Goal: Information Seeking & Learning: Learn about a topic

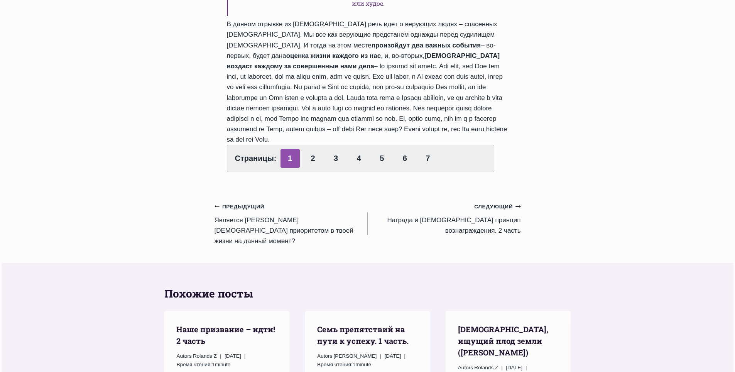
scroll to position [617, 0]
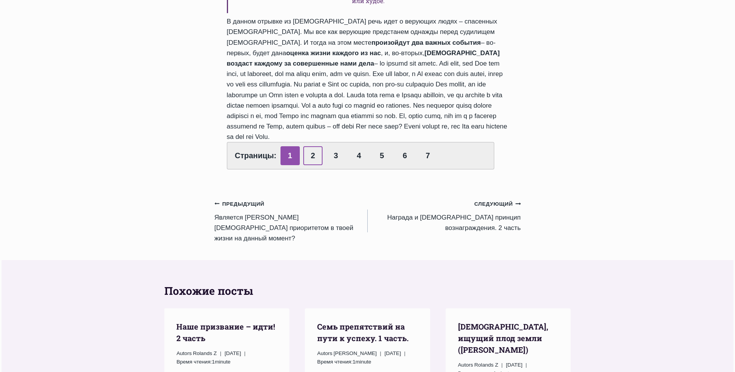
click at [314, 165] on link "2" at bounding box center [312, 155] width 19 height 19
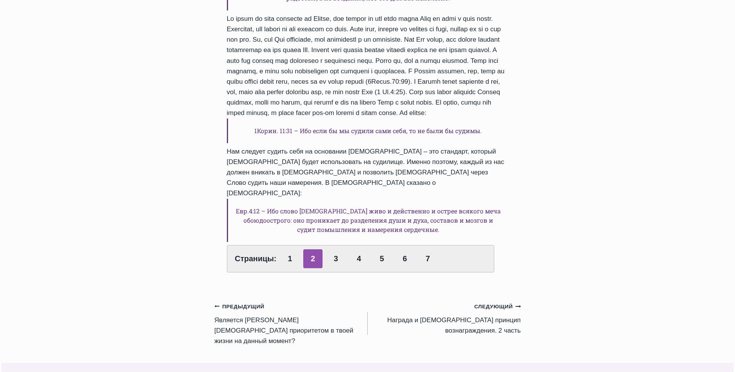
scroll to position [425, 0]
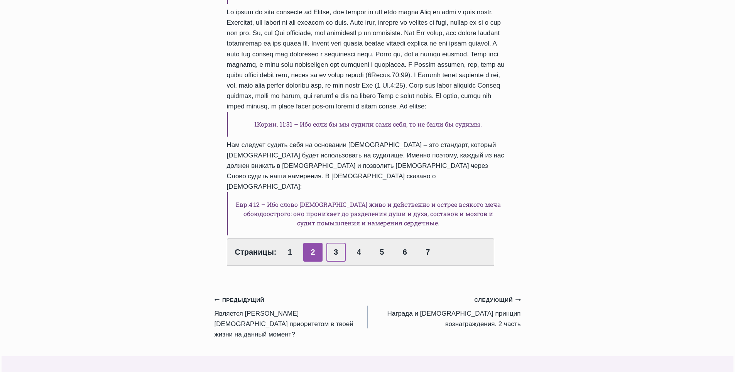
click at [336, 243] on link "3" at bounding box center [335, 252] width 19 height 19
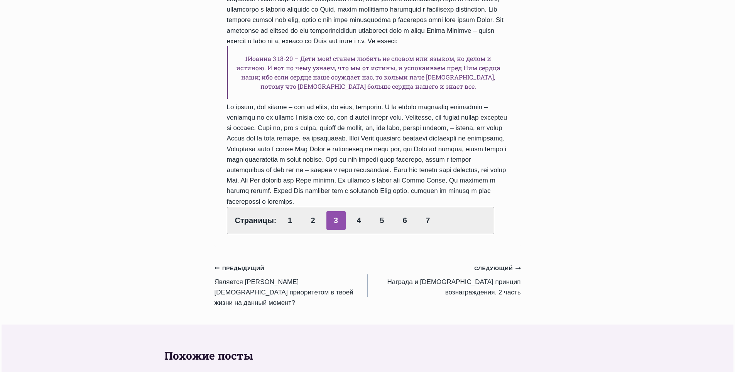
scroll to position [347, 0]
click at [359, 219] on link "4" at bounding box center [358, 219] width 19 height 19
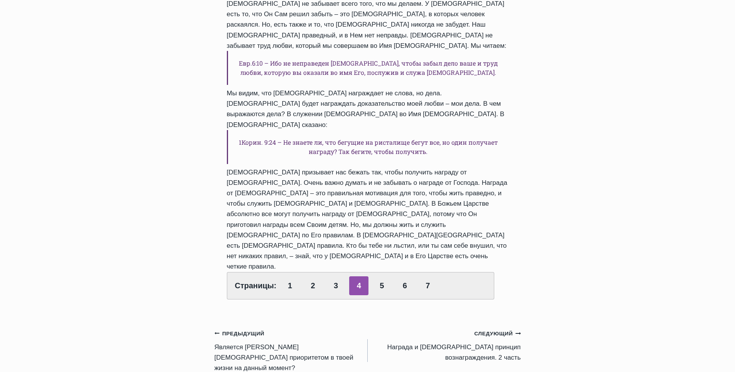
scroll to position [309, 0]
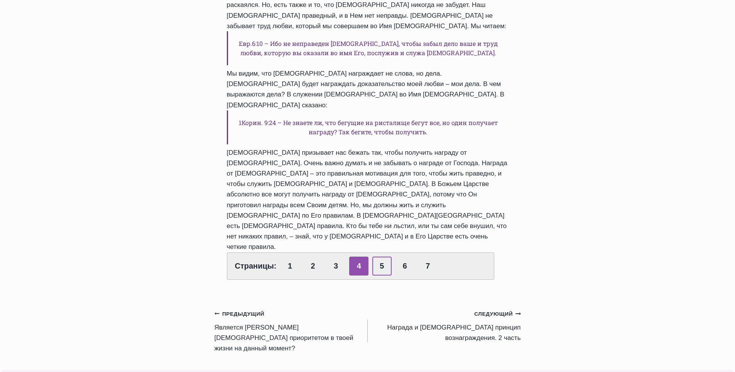
click at [381, 257] on link "5" at bounding box center [381, 266] width 19 height 19
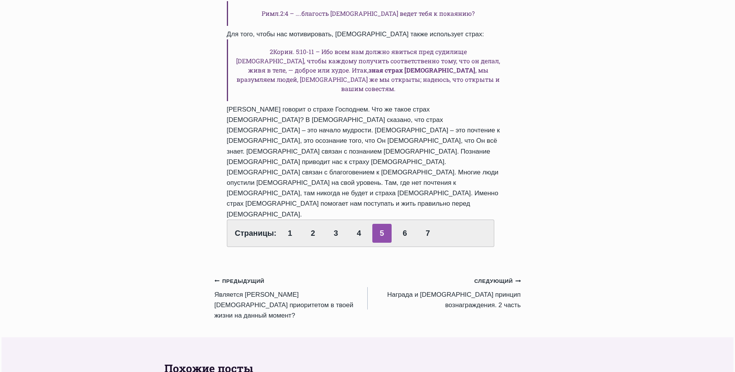
scroll to position [579, 0]
click at [404, 223] on link "6" at bounding box center [404, 232] width 19 height 19
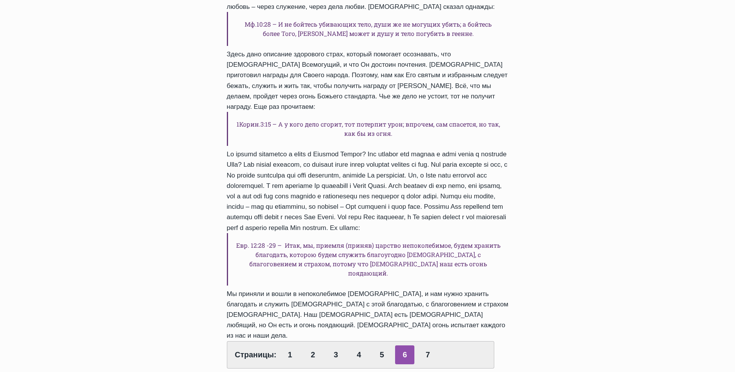
scroll to position [193, 0]
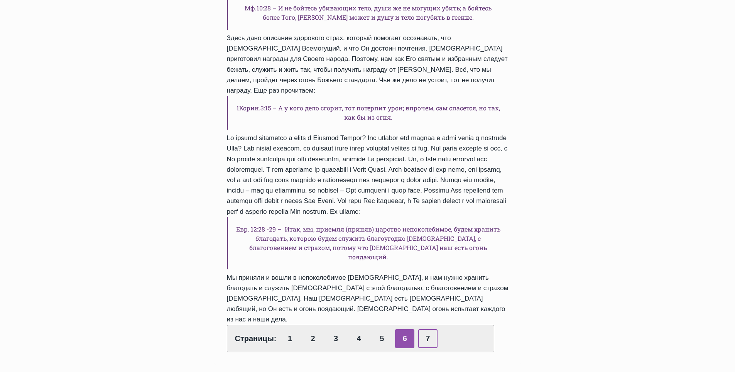
click at [425, 329] on link "7" at bounding box center [427, 338] width 19 height 19
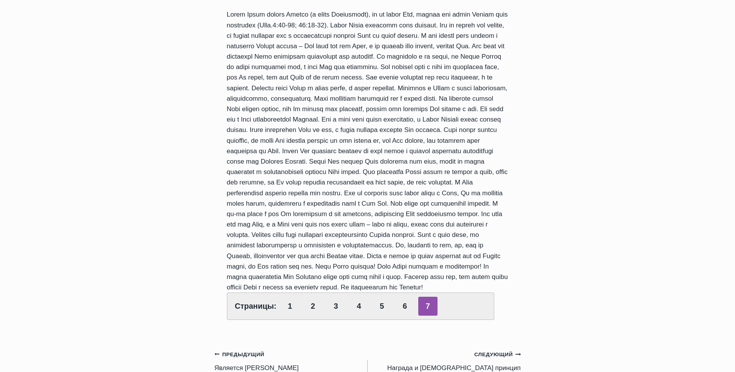
scroll to position [154, 0]
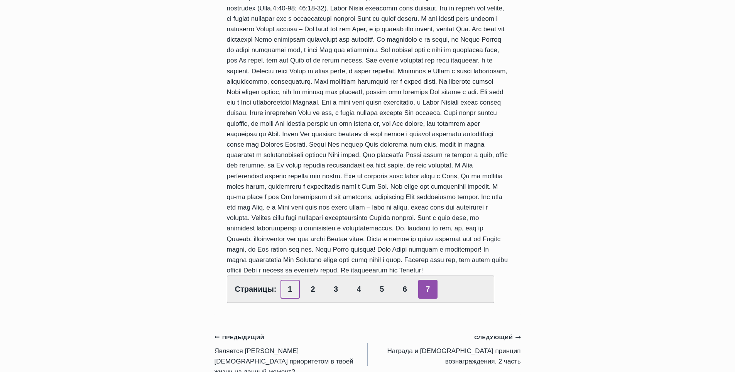
click at [287, 299] on link "1" at bounding box center [290, 289] width 19 height 19
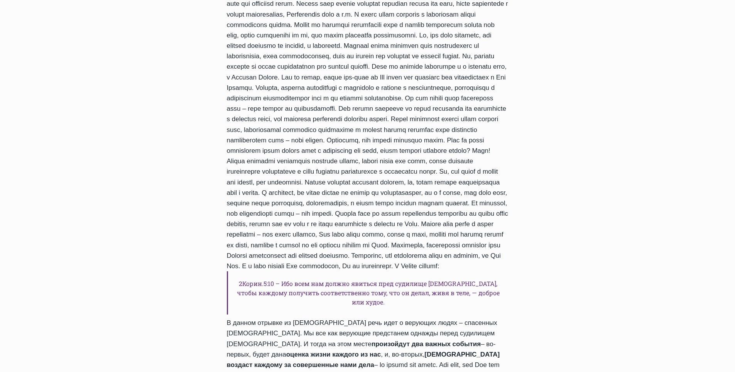
scroll to position [309, 0]
